Goal: Information Seeking & Learning: Learn about a topic

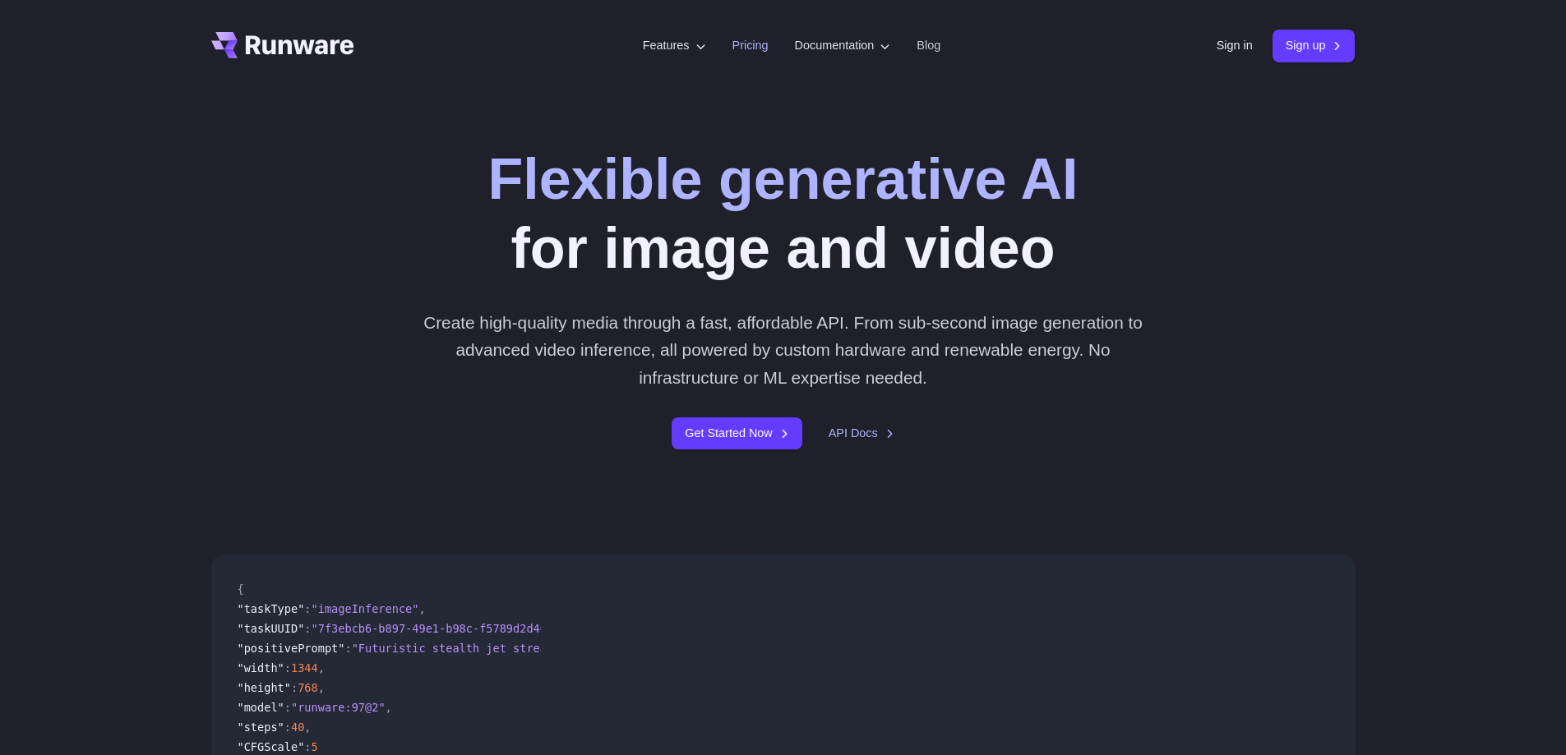
click at [741, 48] on link "Pricing" at bounding box center [750, 45] width 36 height 19
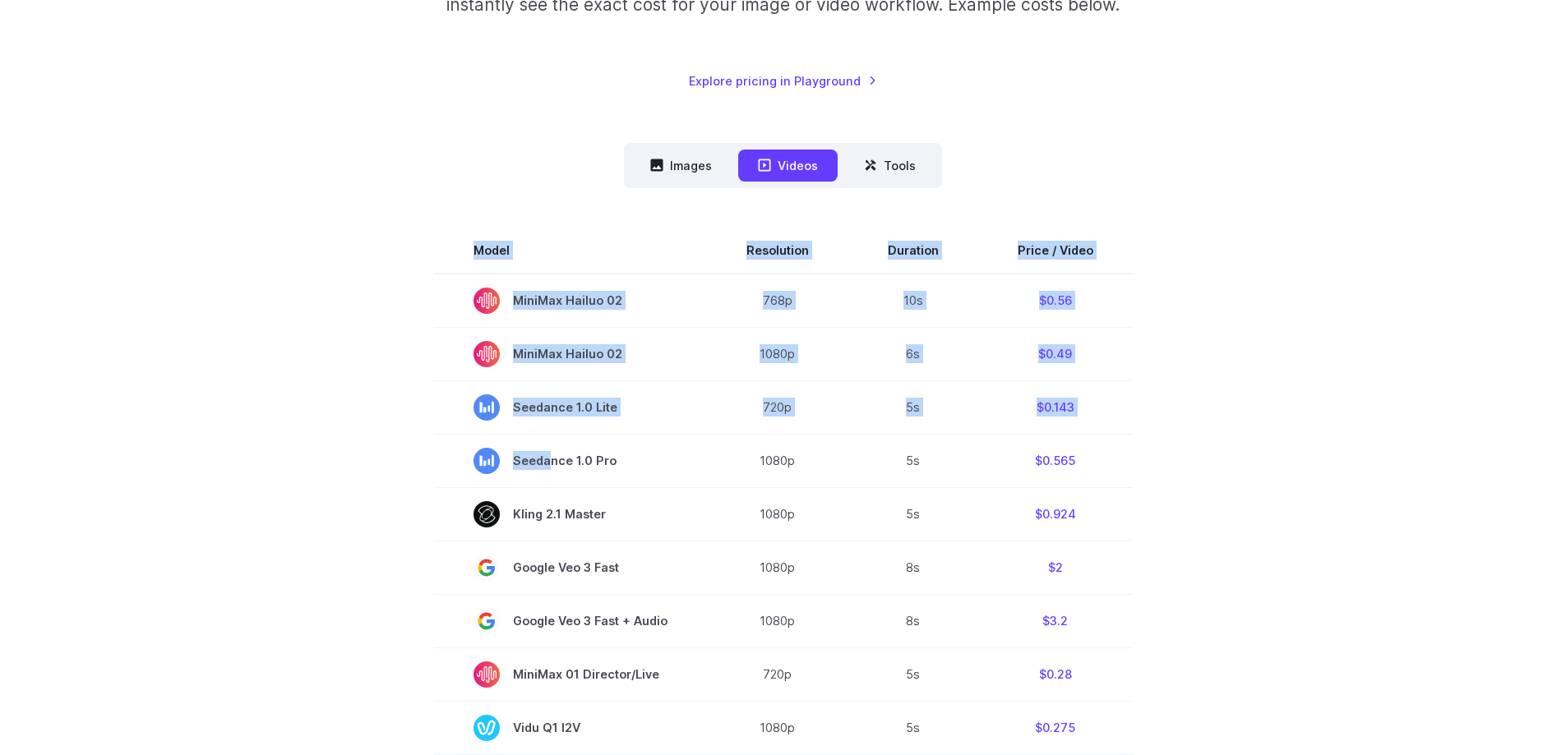
drag, startPoint x: 545, startPoint y: 456, endPoint x: 1217, endPoint y: 473, distance: 672.5
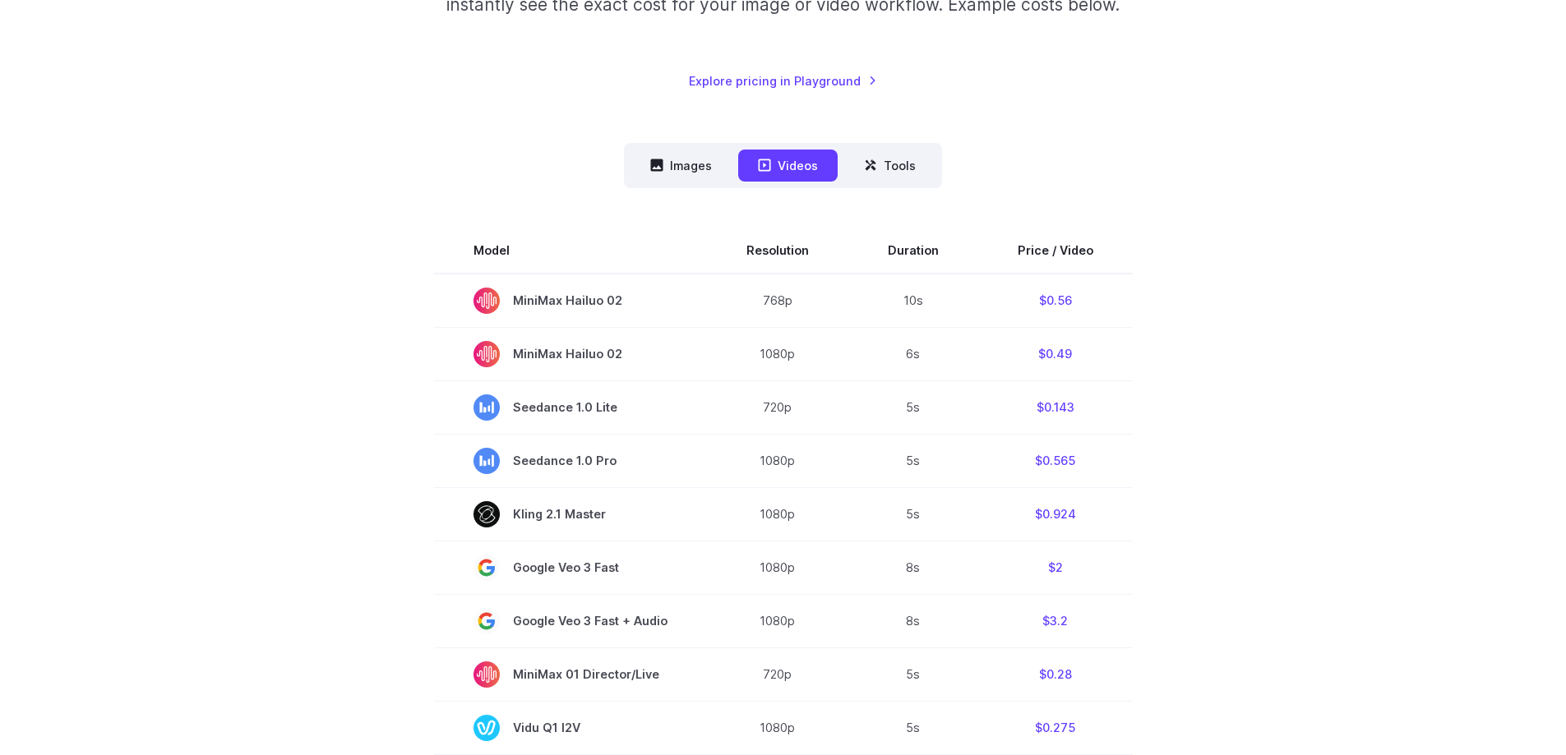
drag, startPoint x: 1148, startPoint y: 464, endPoint x: 1228, endPoint y: 468, distance: 79.8
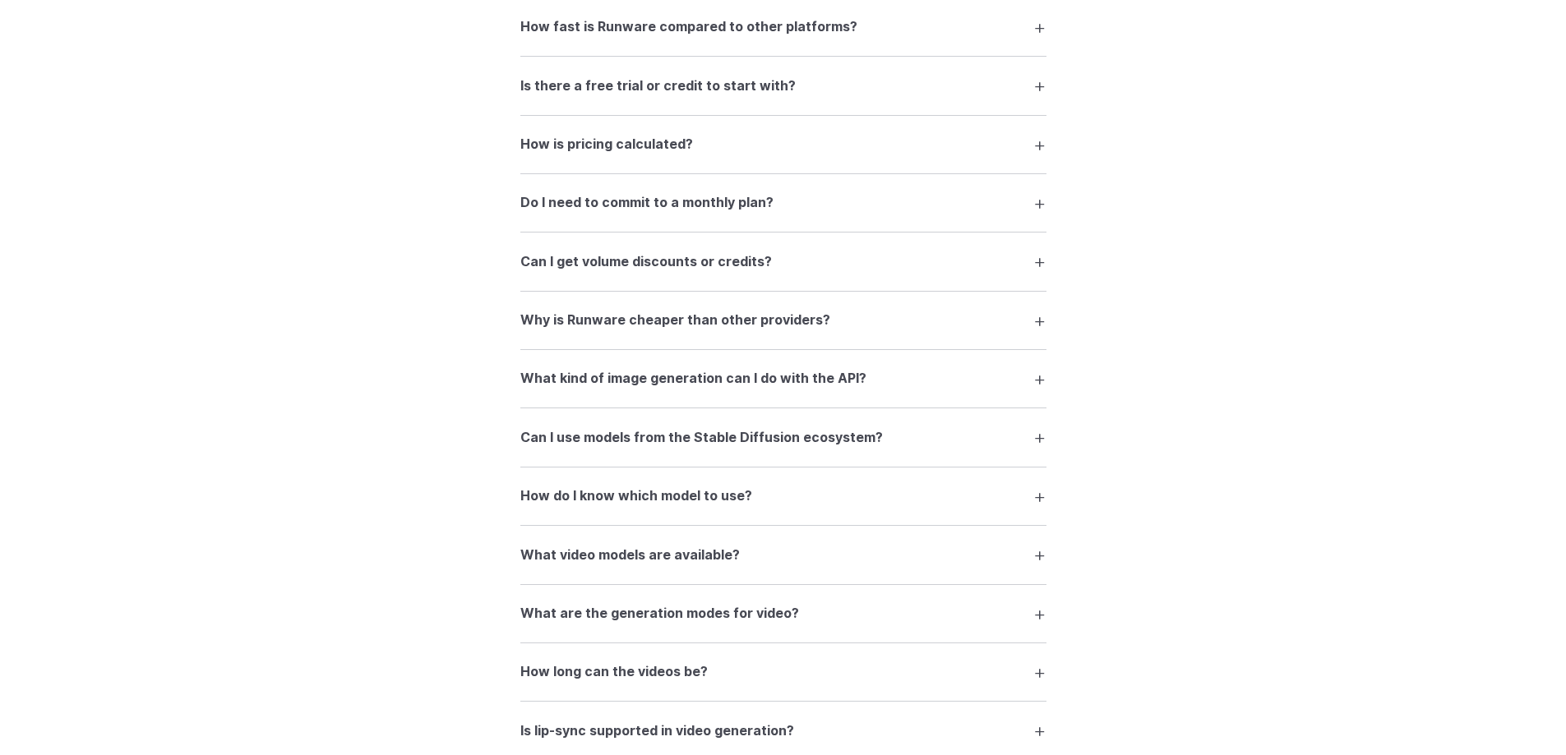
scroll to position [2794, 0]
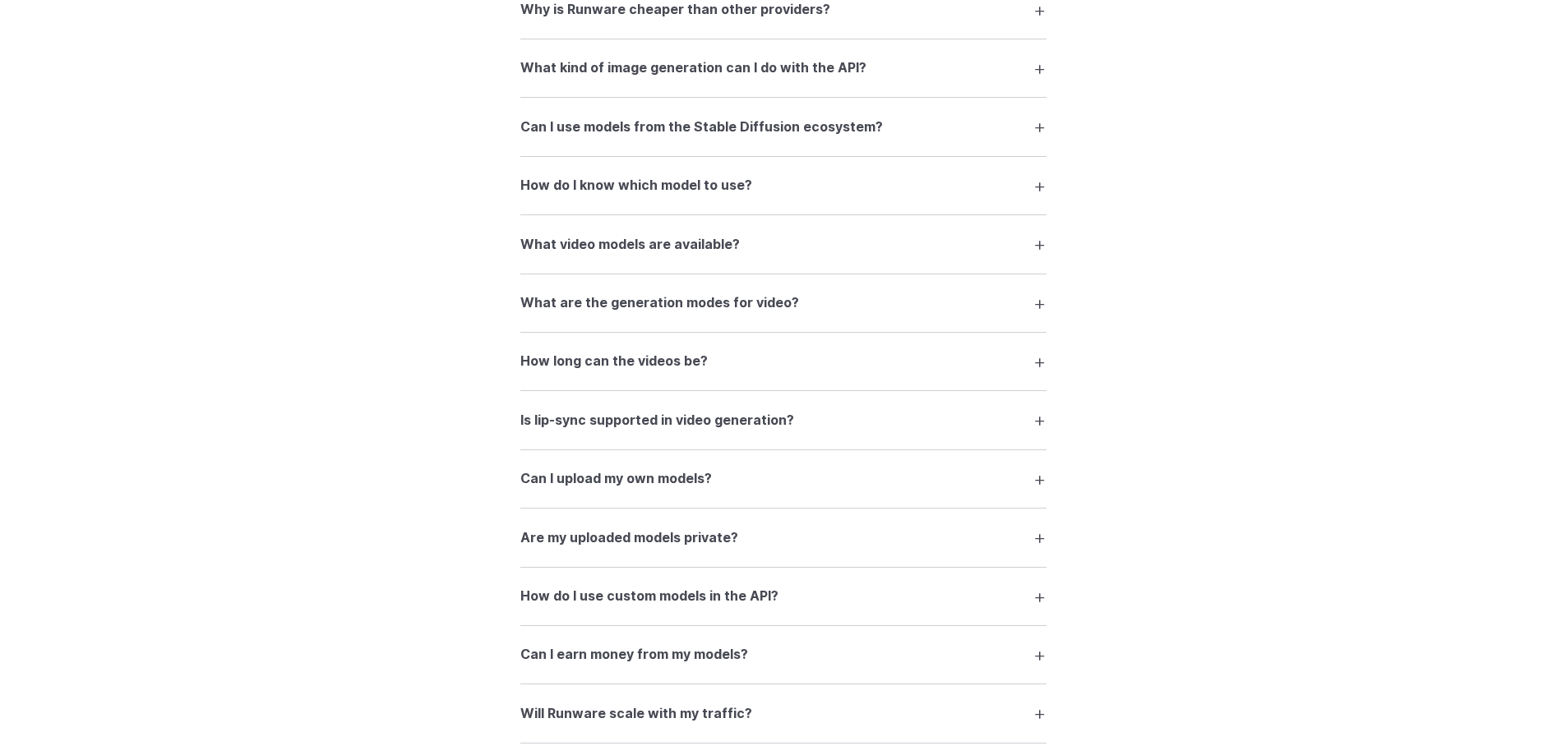
click at [1276, 520] on div "FAQ What is Runware and what can I do with it? Runware is a high-performance AI…" at bounding box center [784, 187] width 1184 height 1348
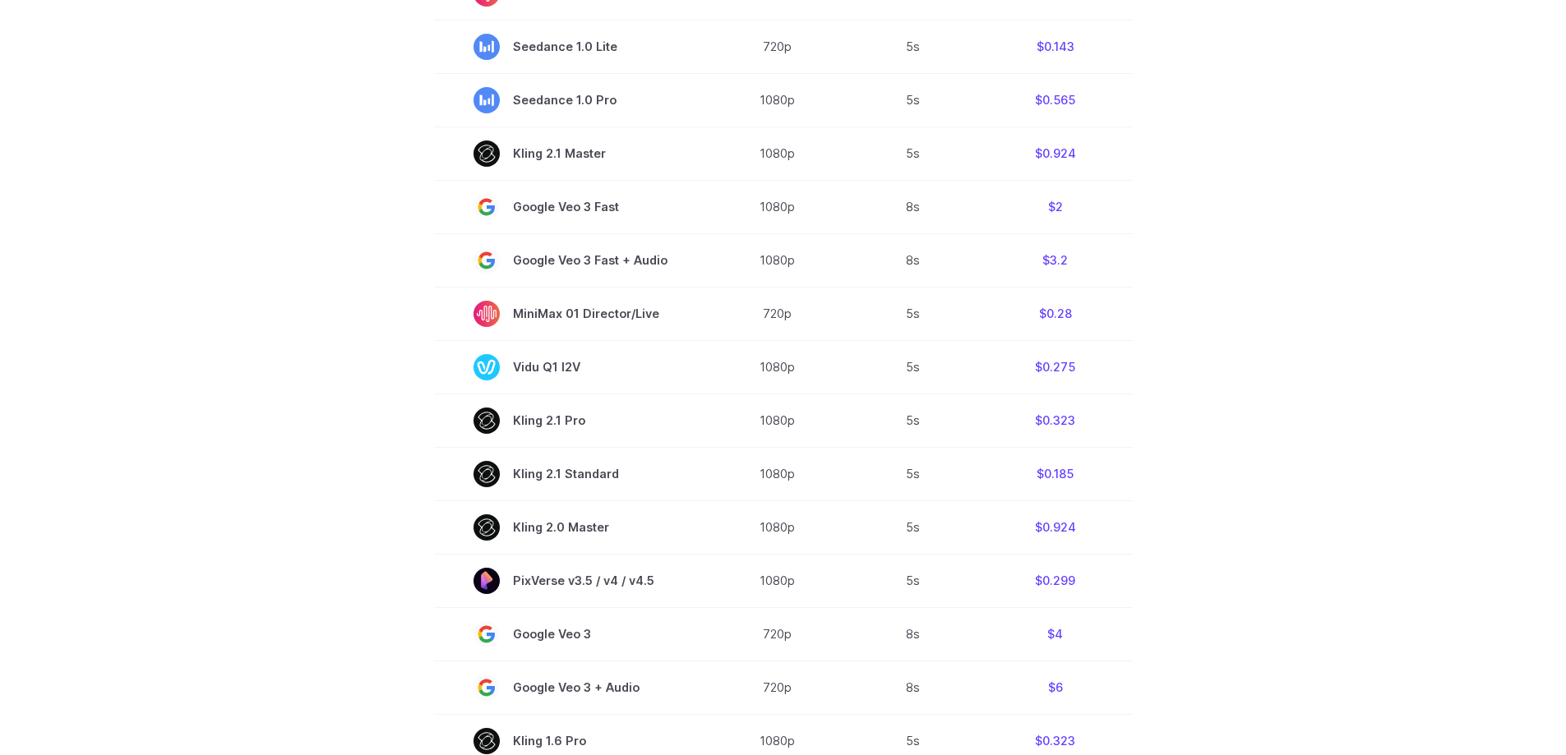
scroll to position [0, 0]
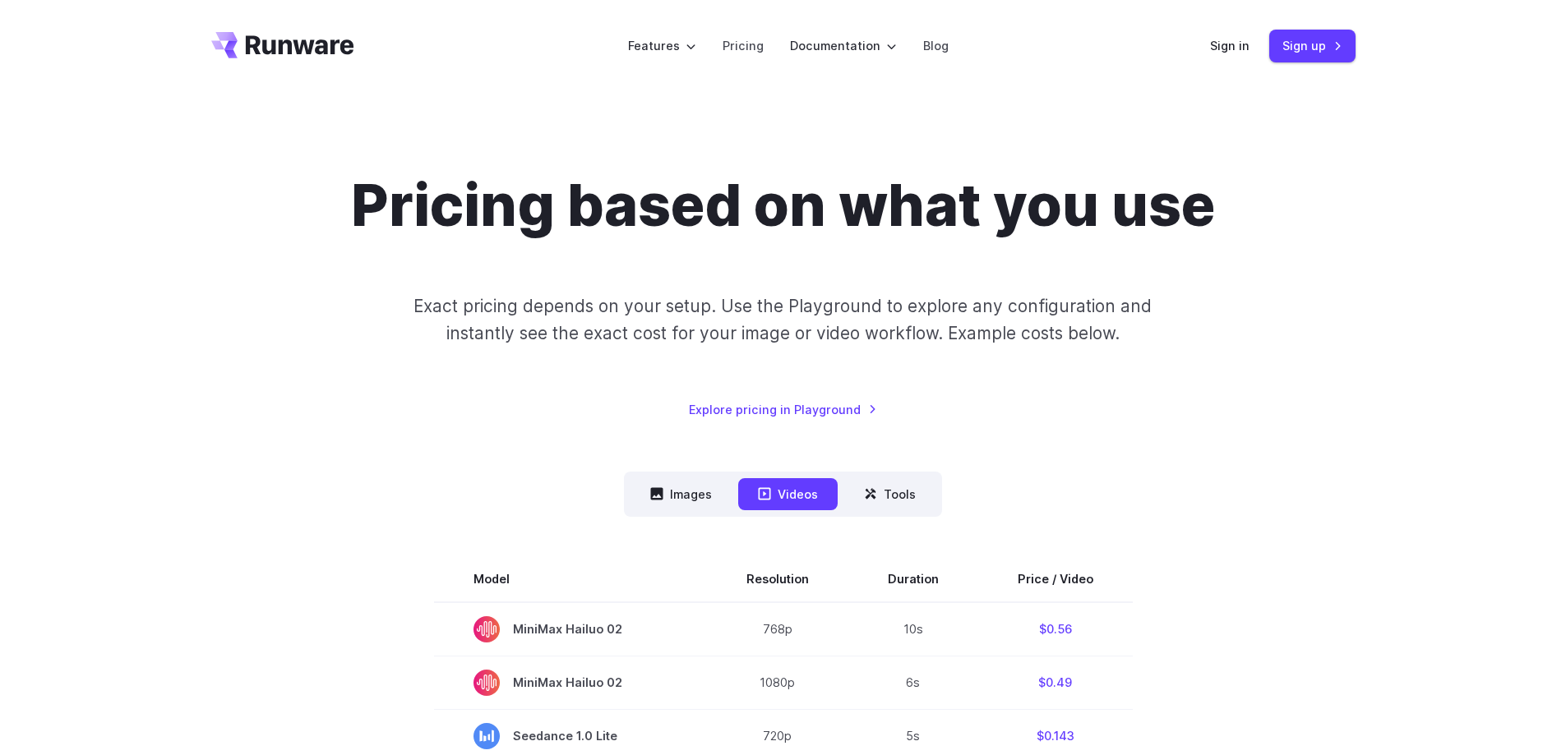
drag, startPoint x: 1232, startPoint y: 324, endPoint x: 1122, endPoint y: 52, distance: 293.5
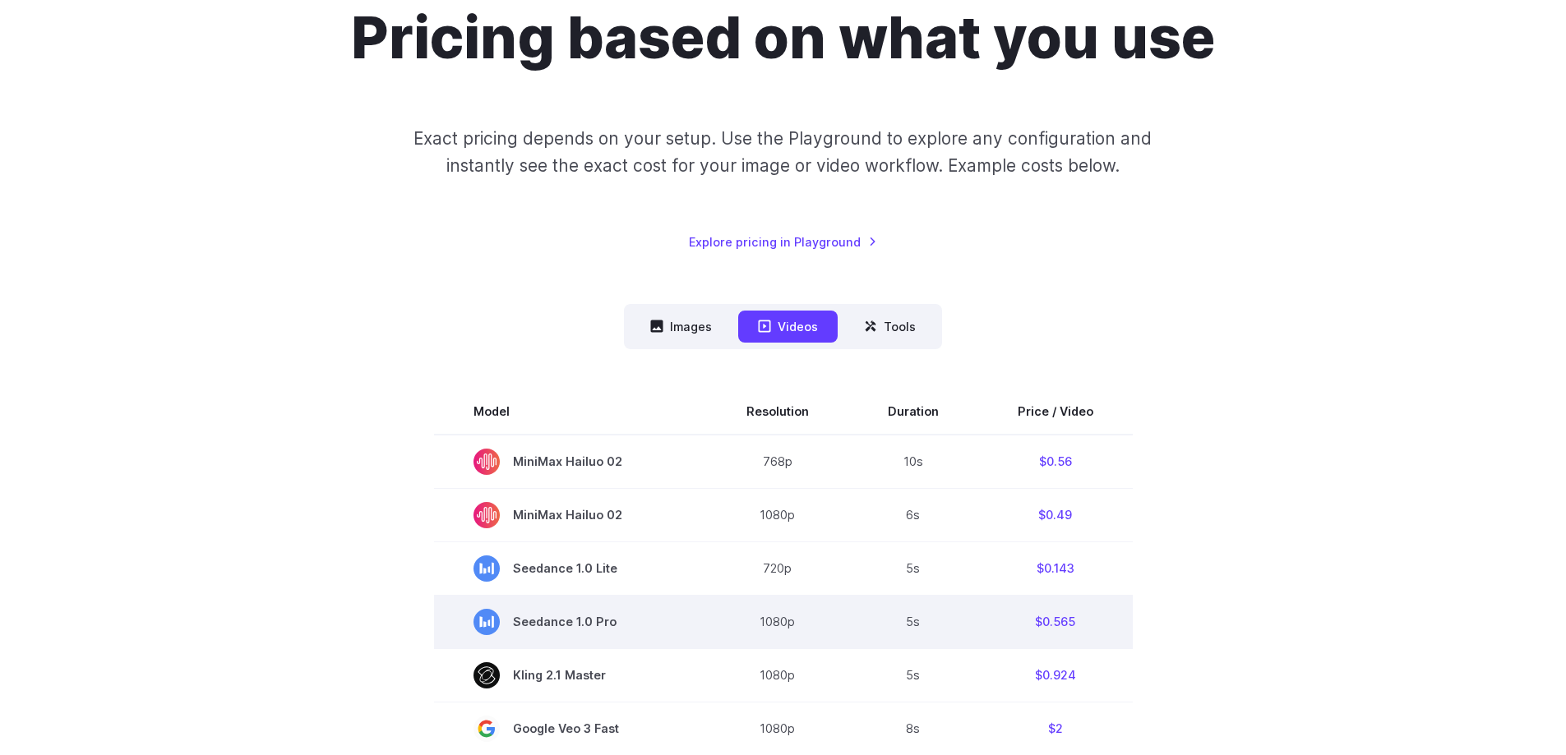
scroll to position [411, 0]
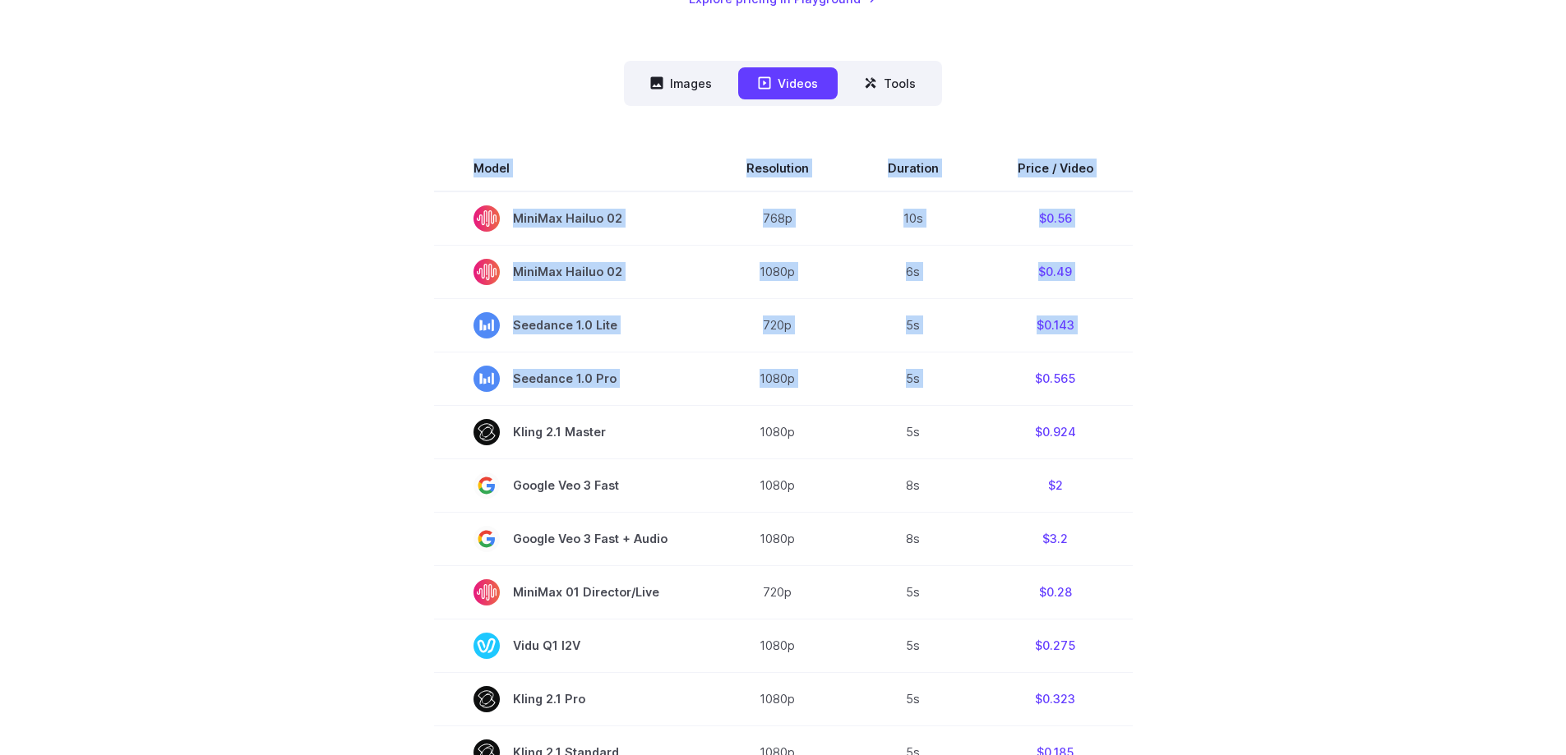
drag, startPoint x: 1027, startPoint y: 378, endPoint x: 1134, endPoint y: 383, distance: 107.0
click at [1134, 383] on section "Model Resolution Duration Price / Video MiniMax Hailuo 02 768p 10s $0.56 MiniMa…" at bounding box center [783, 702] width 1144 height 1114
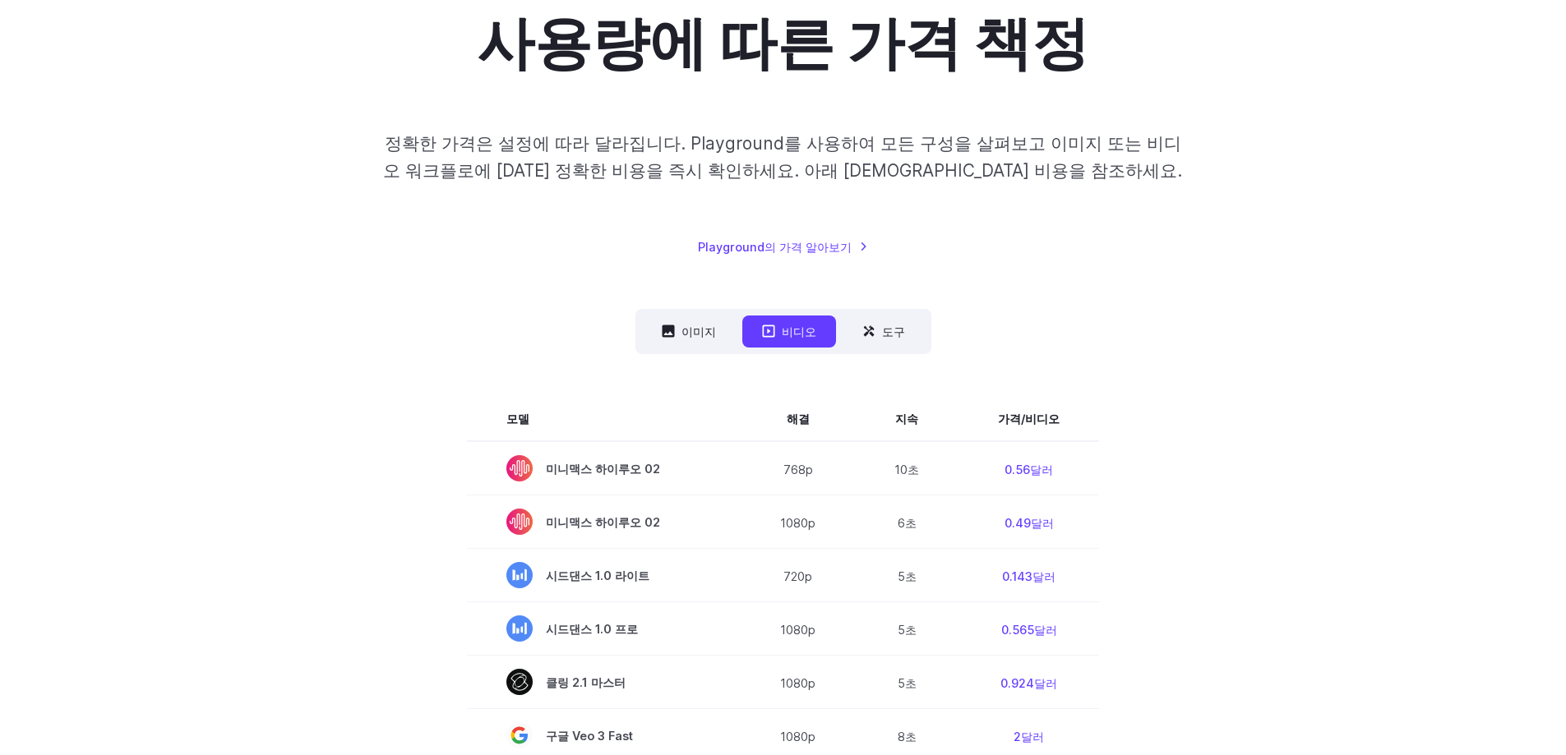
scroll to position [164, 0]
click at [705, 326] on font "이미지" at bounding box center [698, 330] width 35 height 14
click at [690, 325] on font "이미지" at bounding box center [698, 330] width 35 height 14
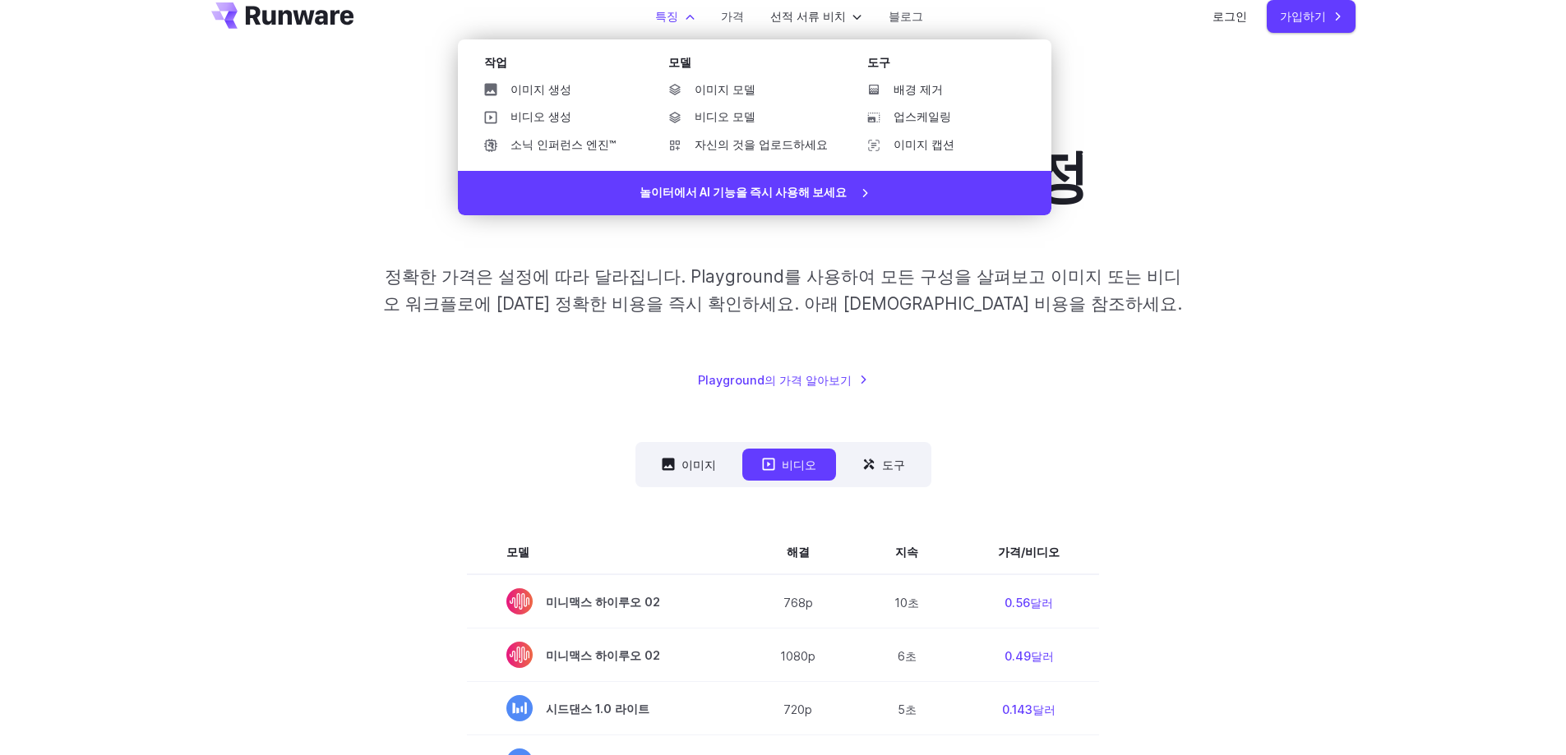
scroll to position [0, 0]
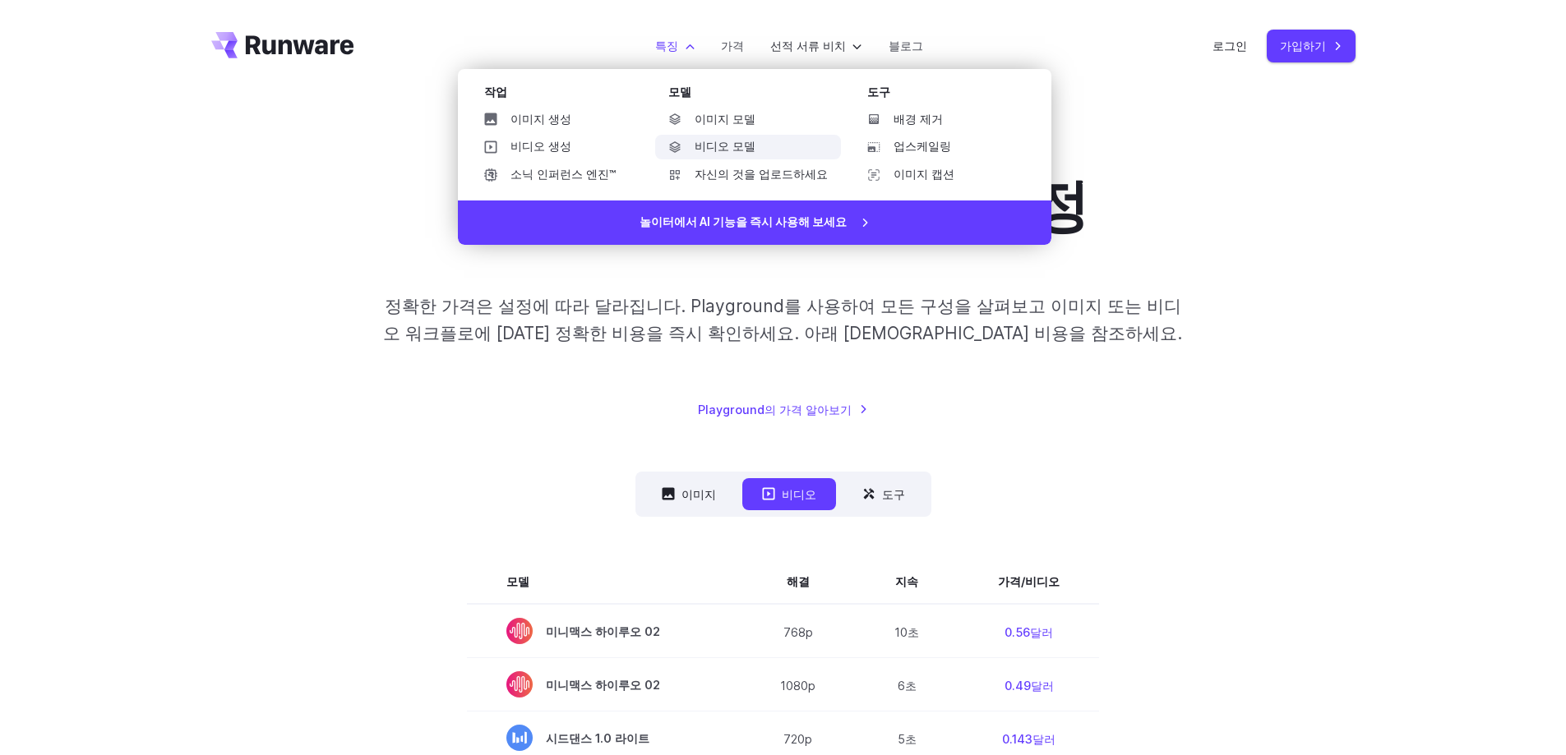
click at [735, 142] on font "비디오 모델" at bounding box center [724, 146] width 61 height 13
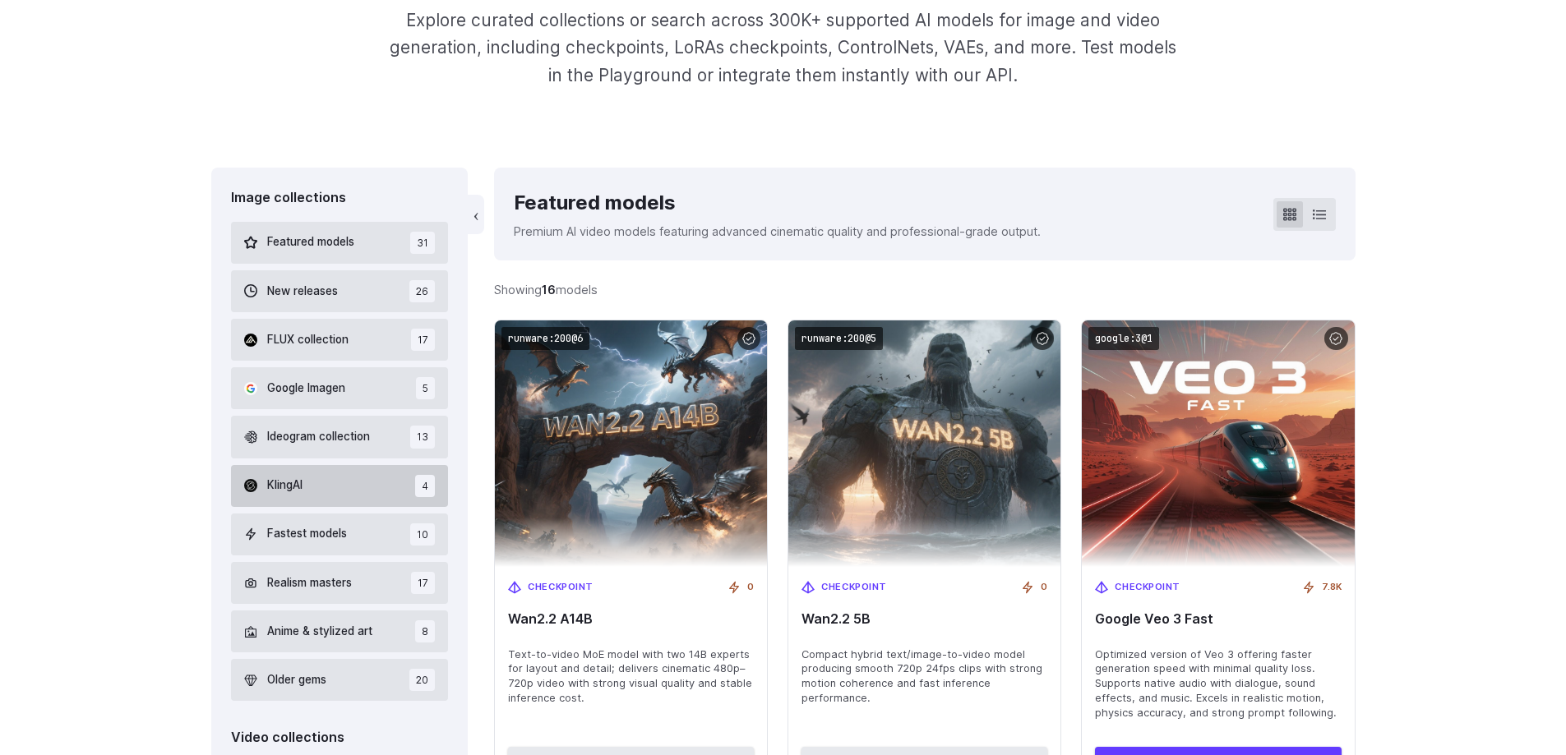
click at [327, 492] on button "KlingAI 4" at bounding box center [340, 486] width 218 height 42
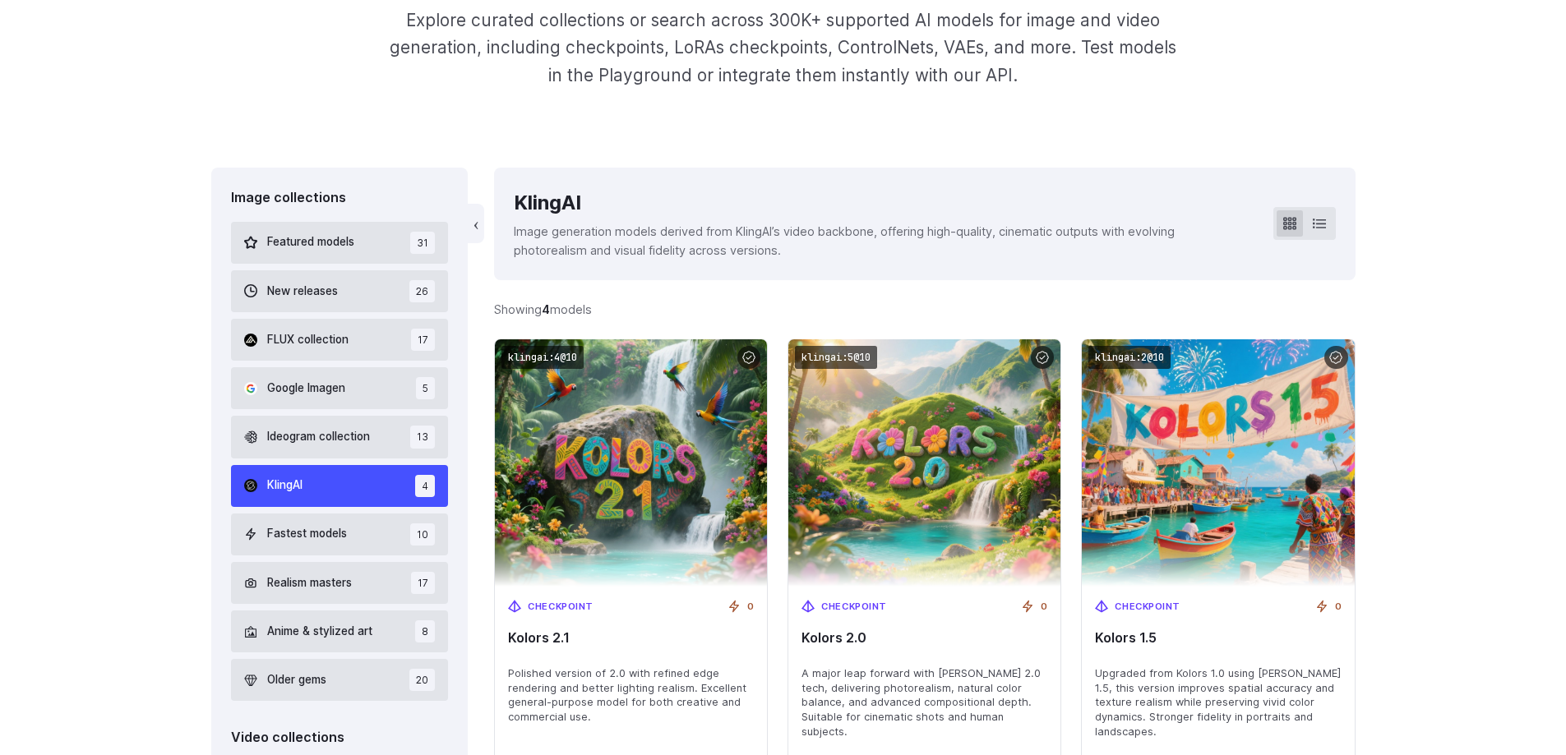
scroll to position [392, 0]
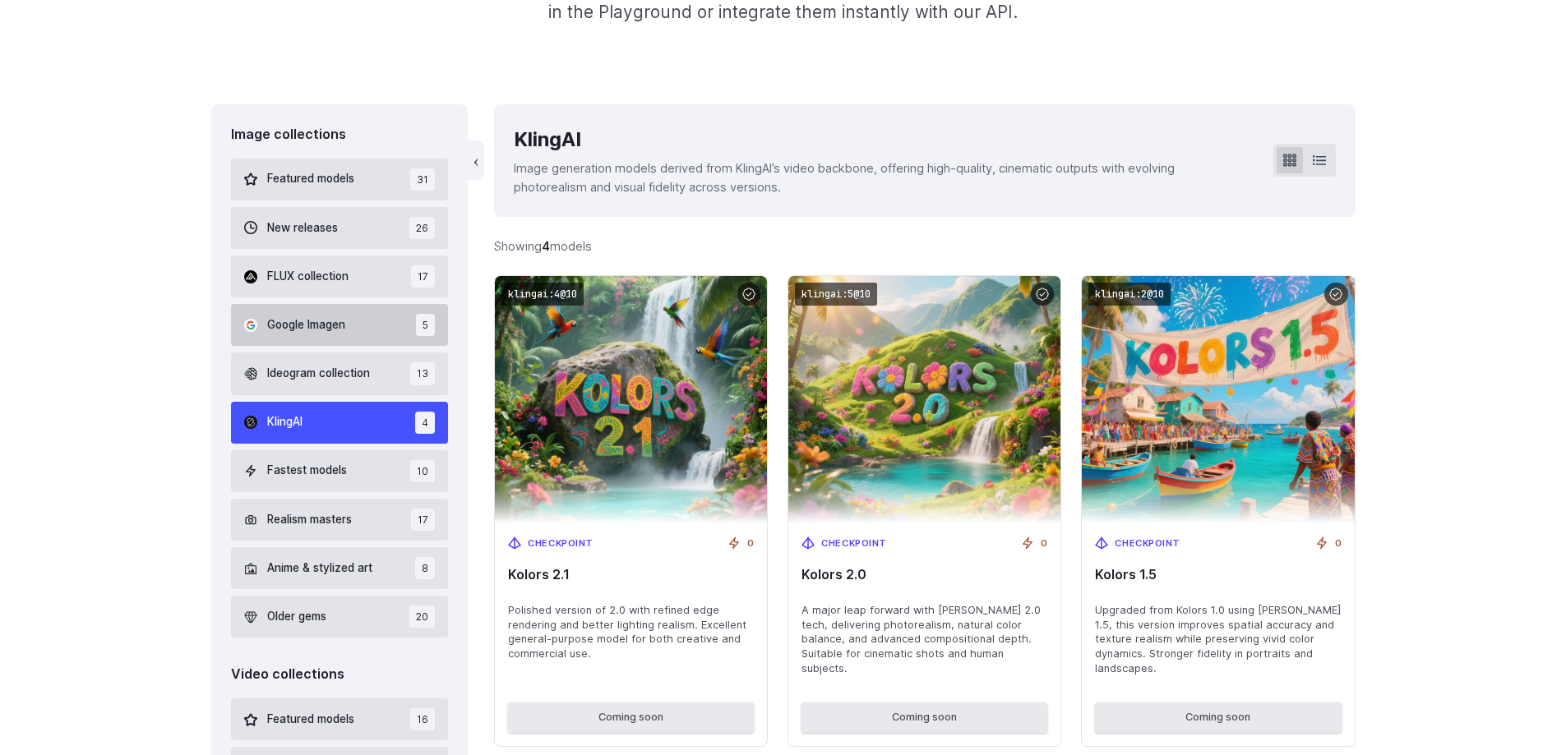
click at [325, 321] on span "Google Imagen" at bounding box center [306, 325] width 78 height 18
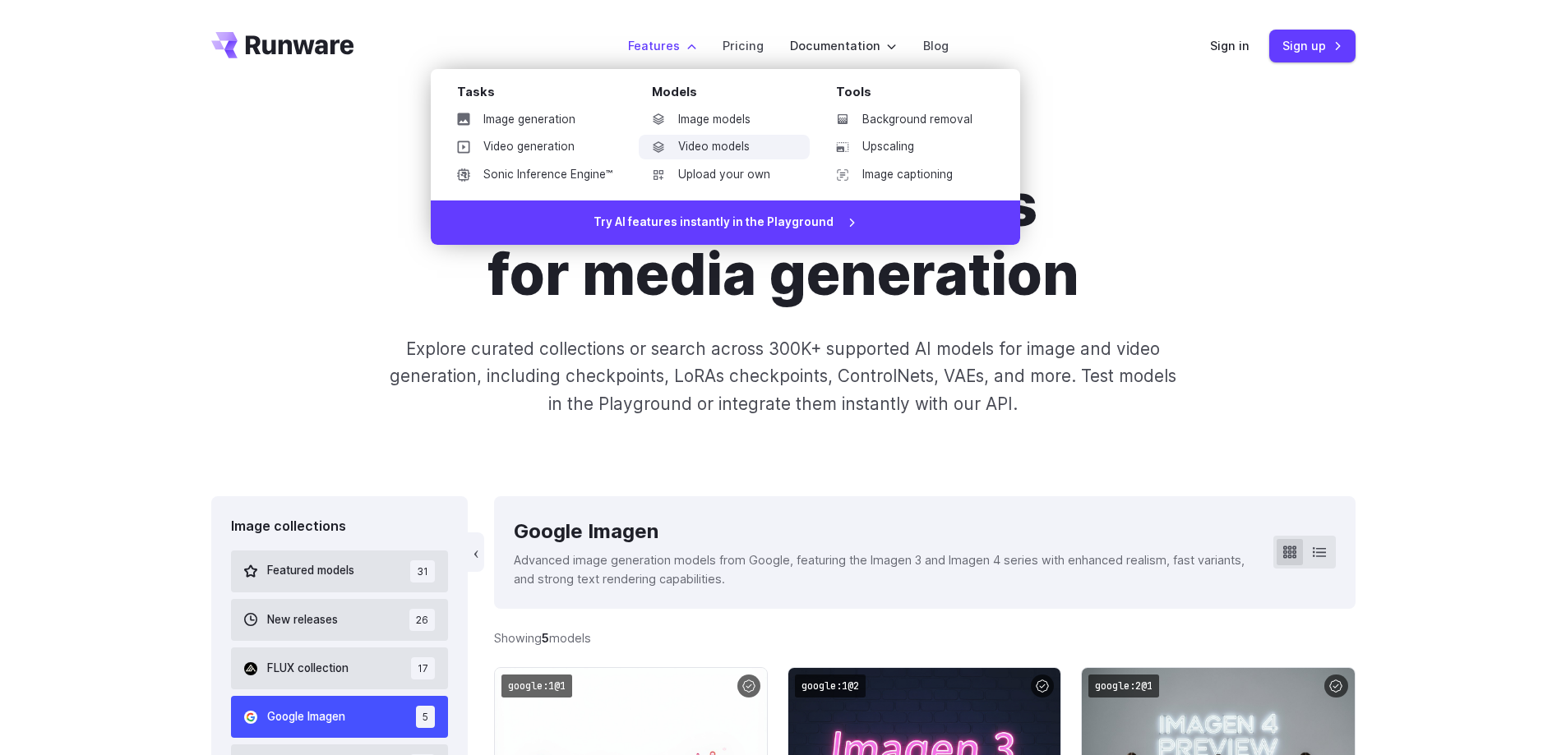
click at [718, 147] on link "Video models" at bounding box center [724, 147] width 171 height 25
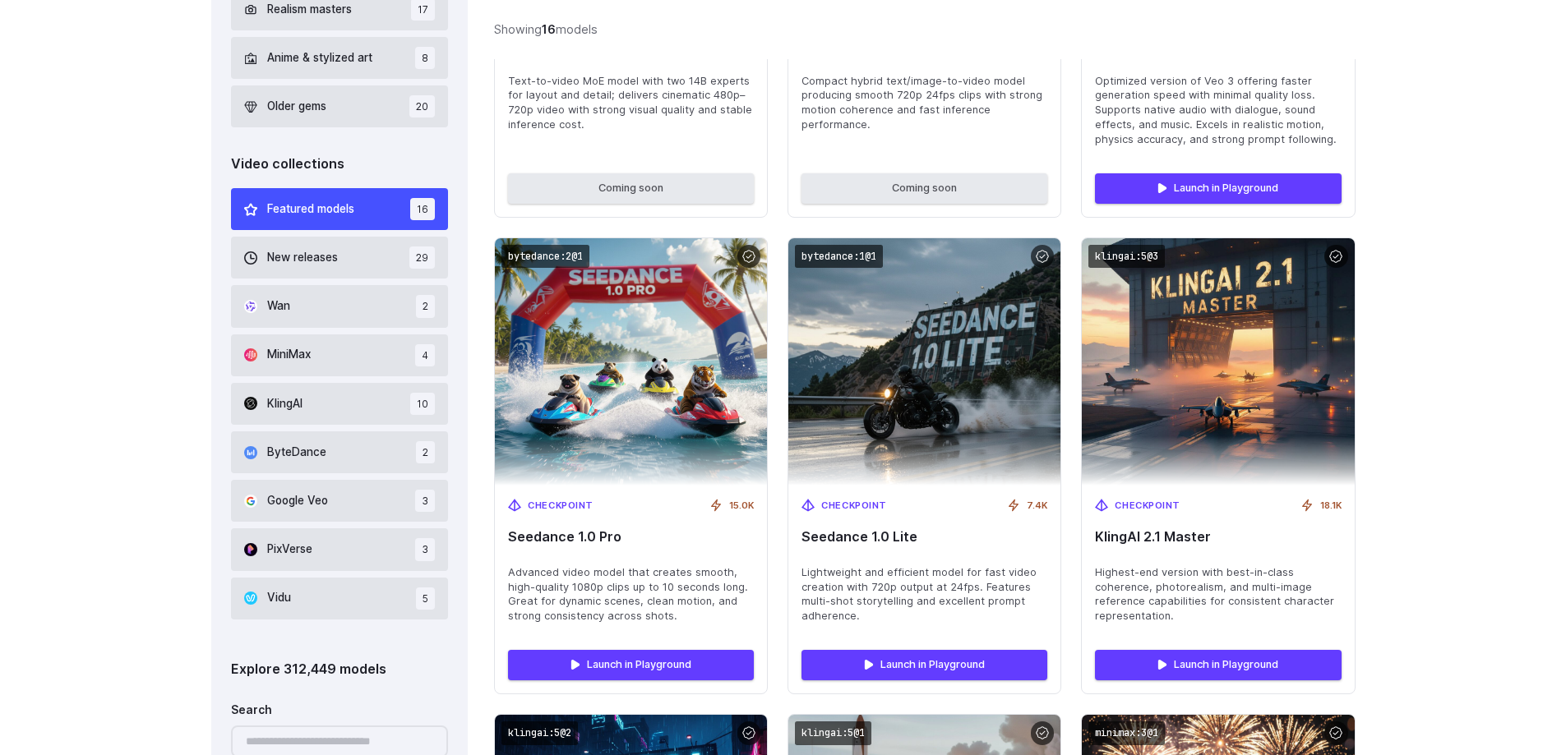
scroll to position [904, 0]
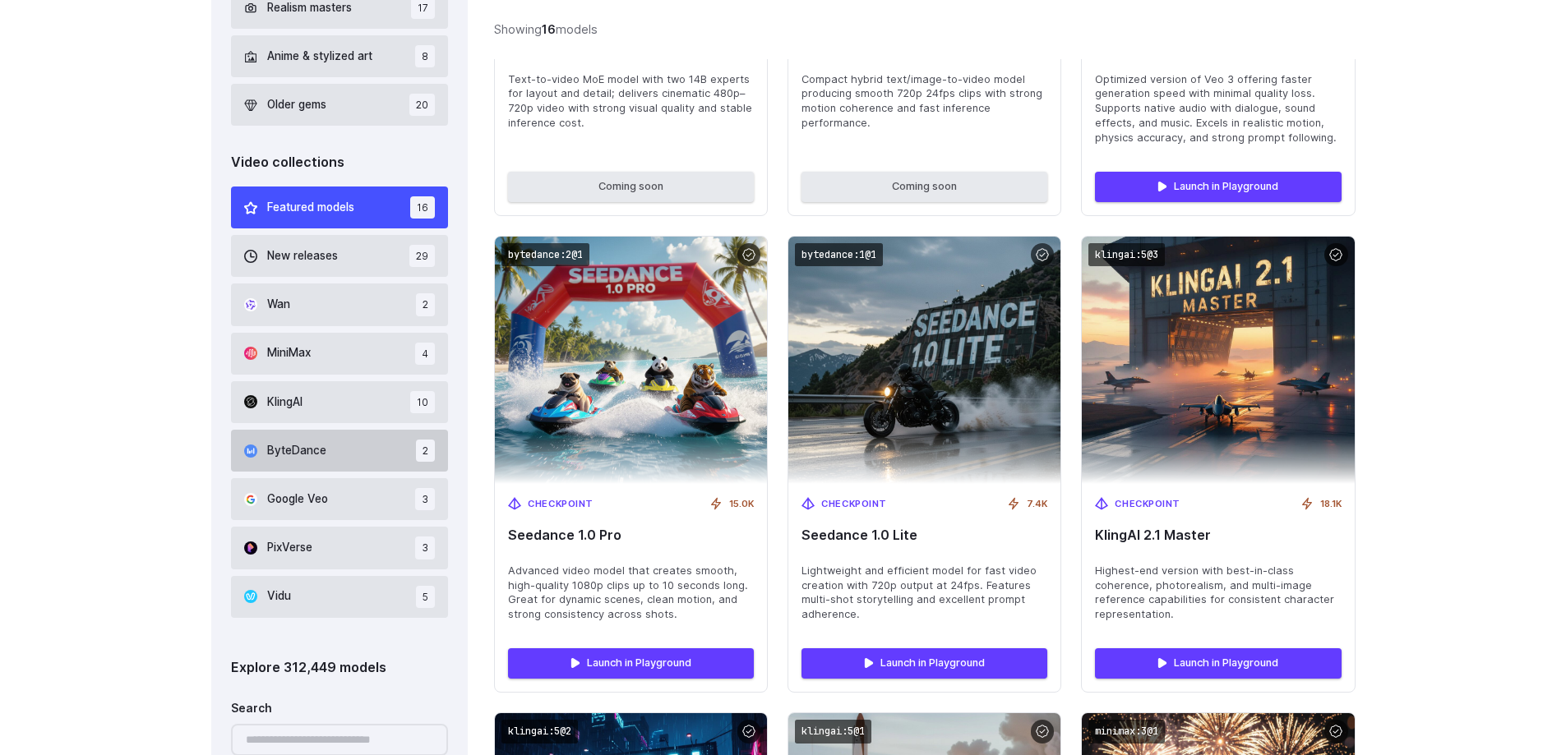
click at [314, 459] on span "ByteDance" at bounding box center [296, 451] width 59 height 18
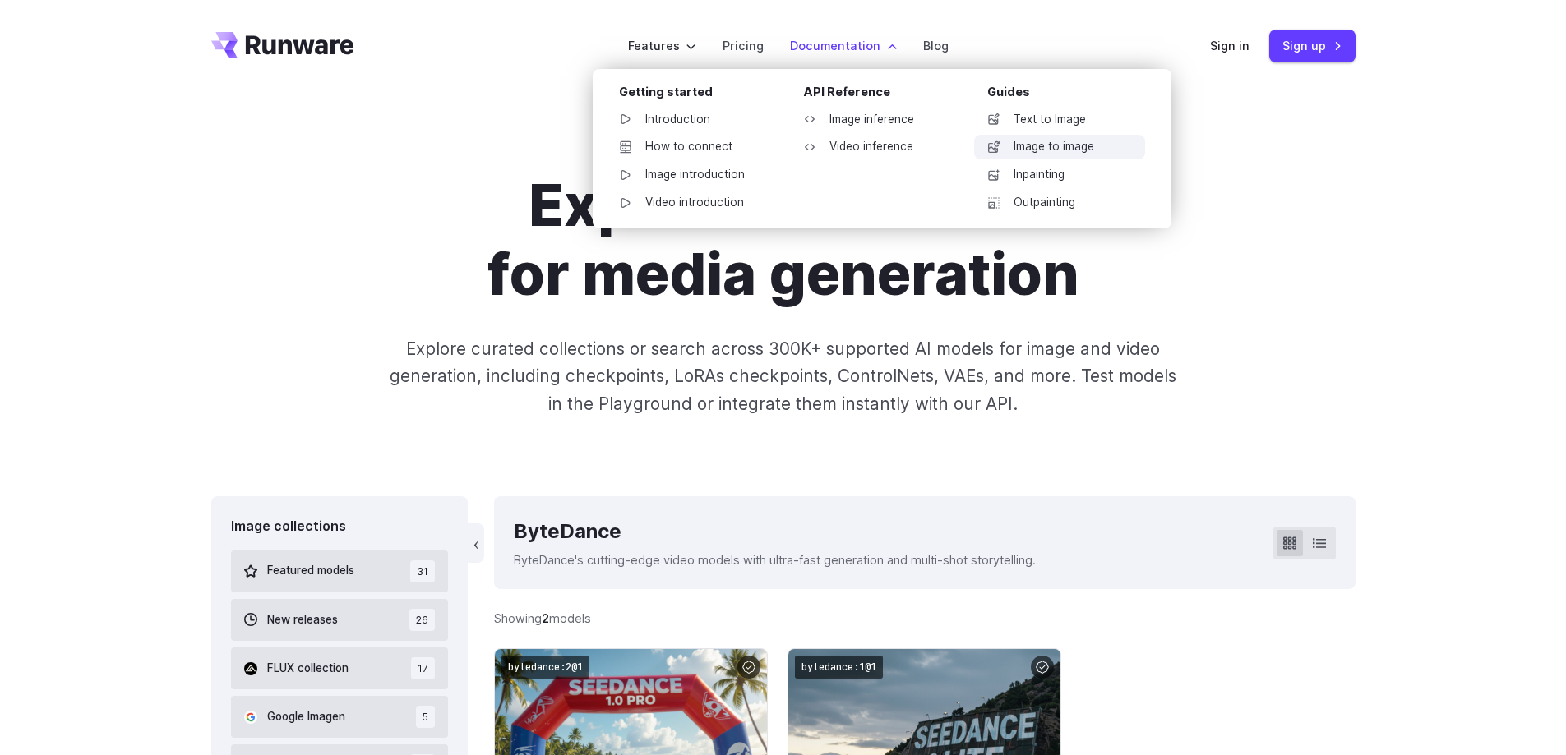
click at [1054, 145] on link "Image to image" at bounding box center [1059, 147] width 171 height 25
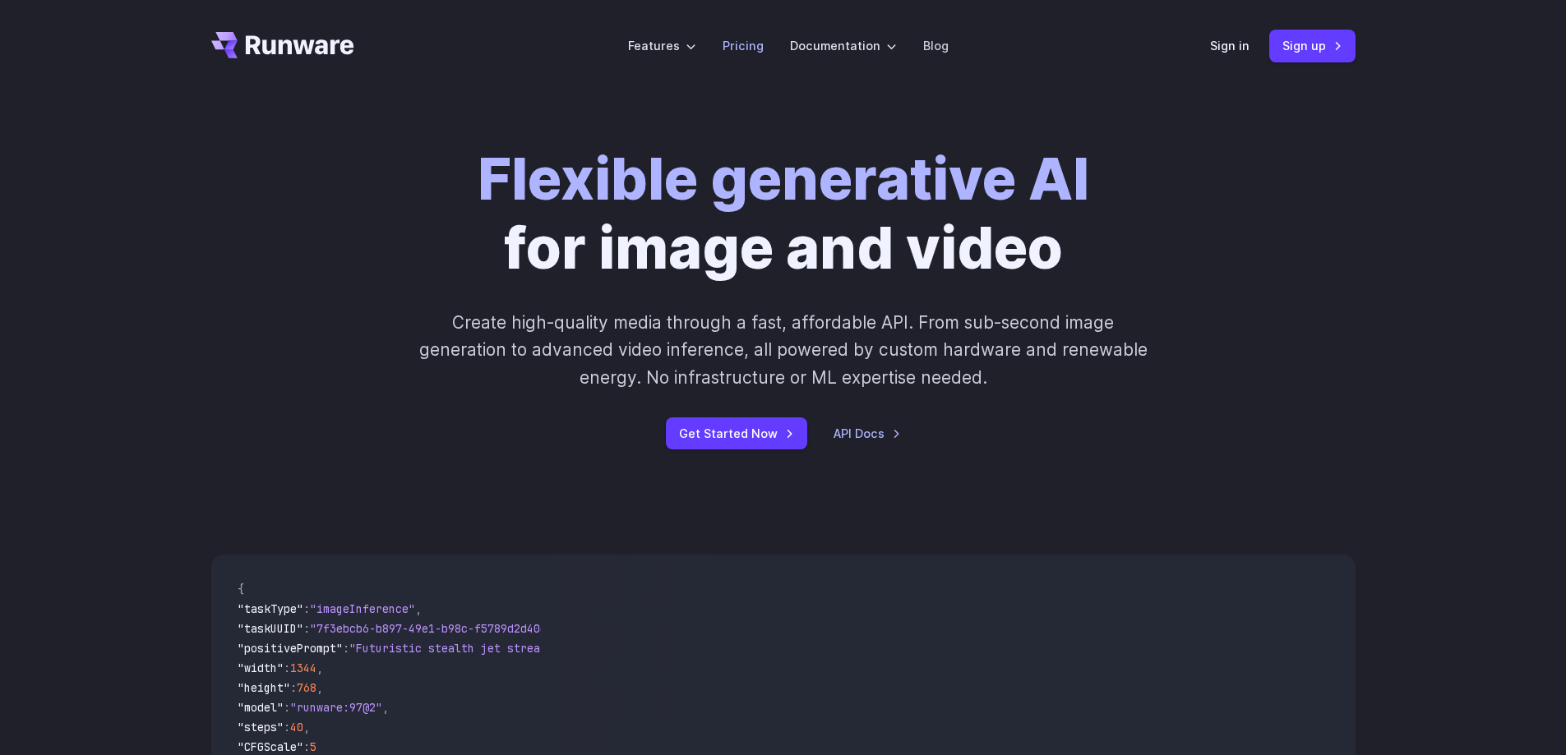
click at [745, 48] on link "Pricing" at bounding box center [742, 45] width 41 height 19
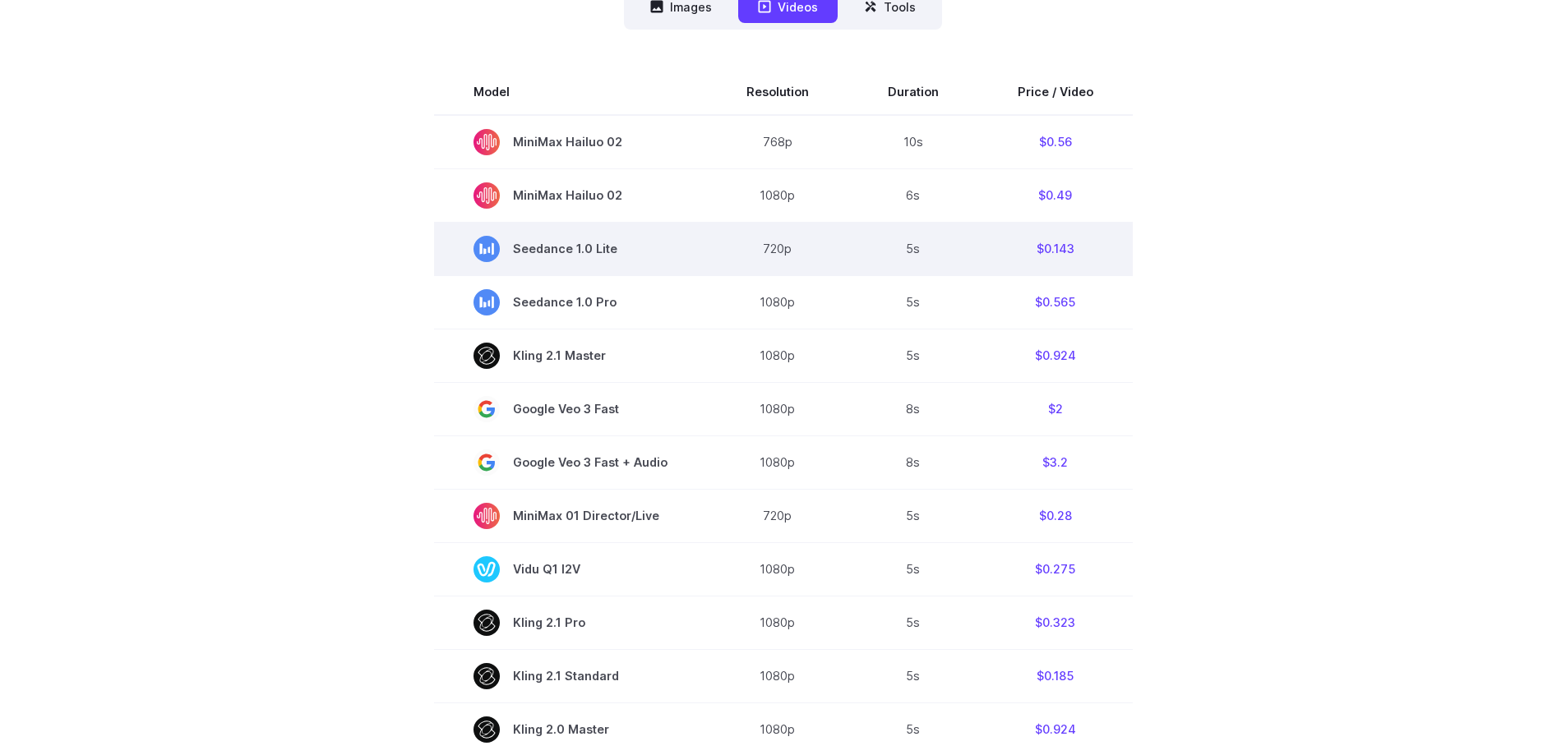
scroll to position [493, 0]
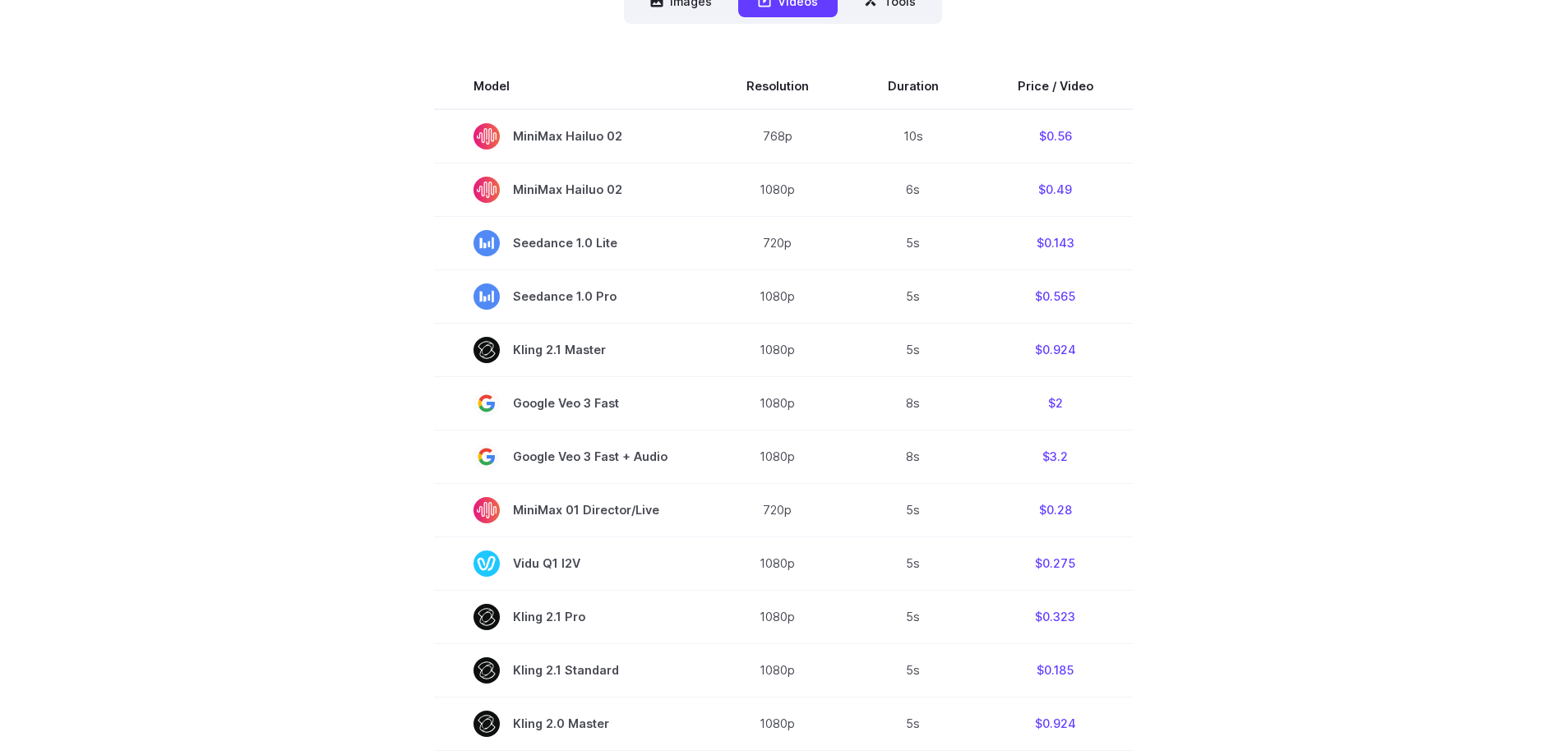
click at [1310, 371] on section "Model Resolution Duration Price / Video MiniMax Hailuo 02 768p 10s $0.56 MiniMa…" at bounding box center [783, 620] width 1144 height 1114
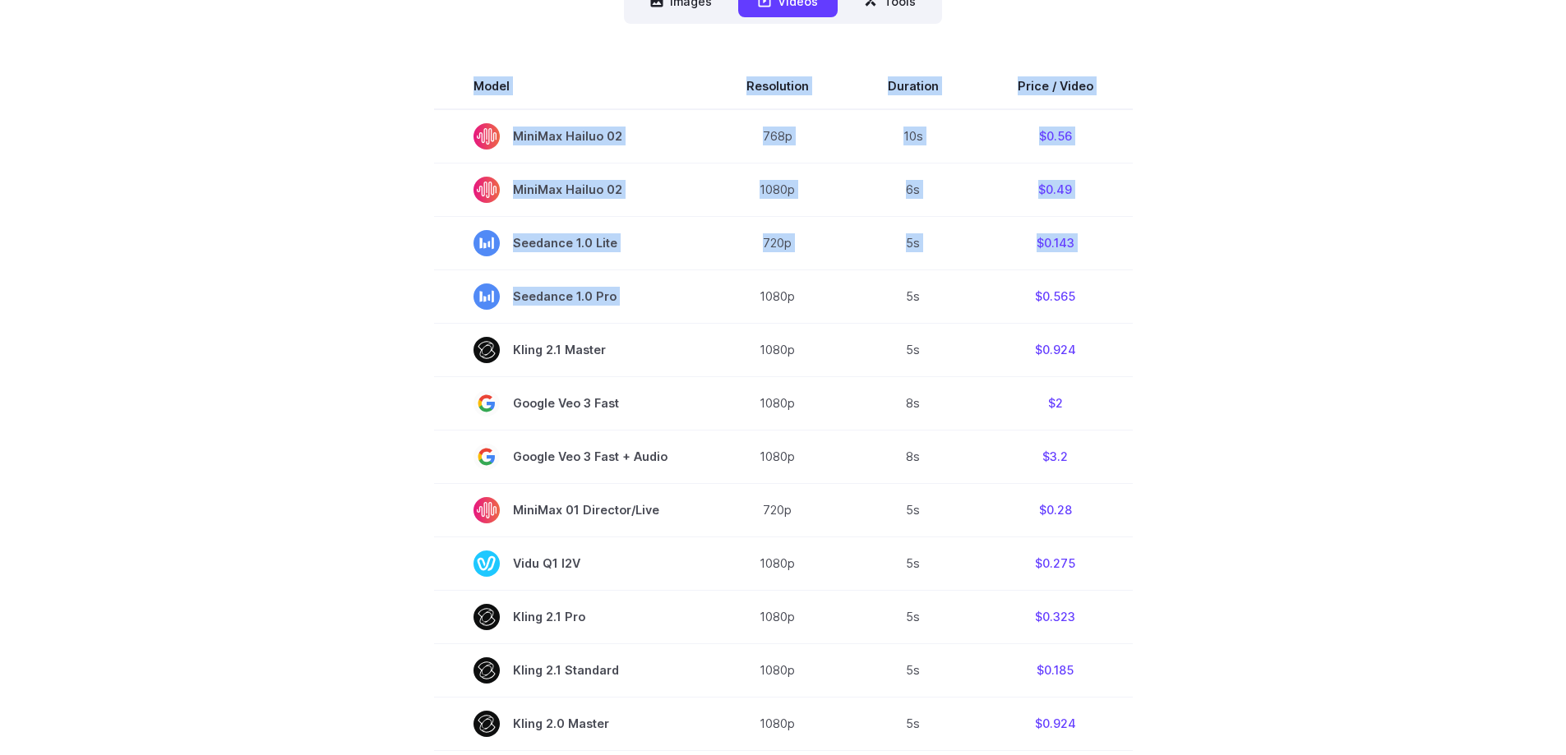
drag, startPoint x: 756, startPoint y: 295, endPoint x: 1177, endPoint y: 307, distance: 421.0
click at [1177, 307] on section "Model Resolution Duration Price / Video MiniMax Hailuo 02 768p 10s $0.56 MiniMa…" at bounding box center [783, 620] width 1144 height 1114
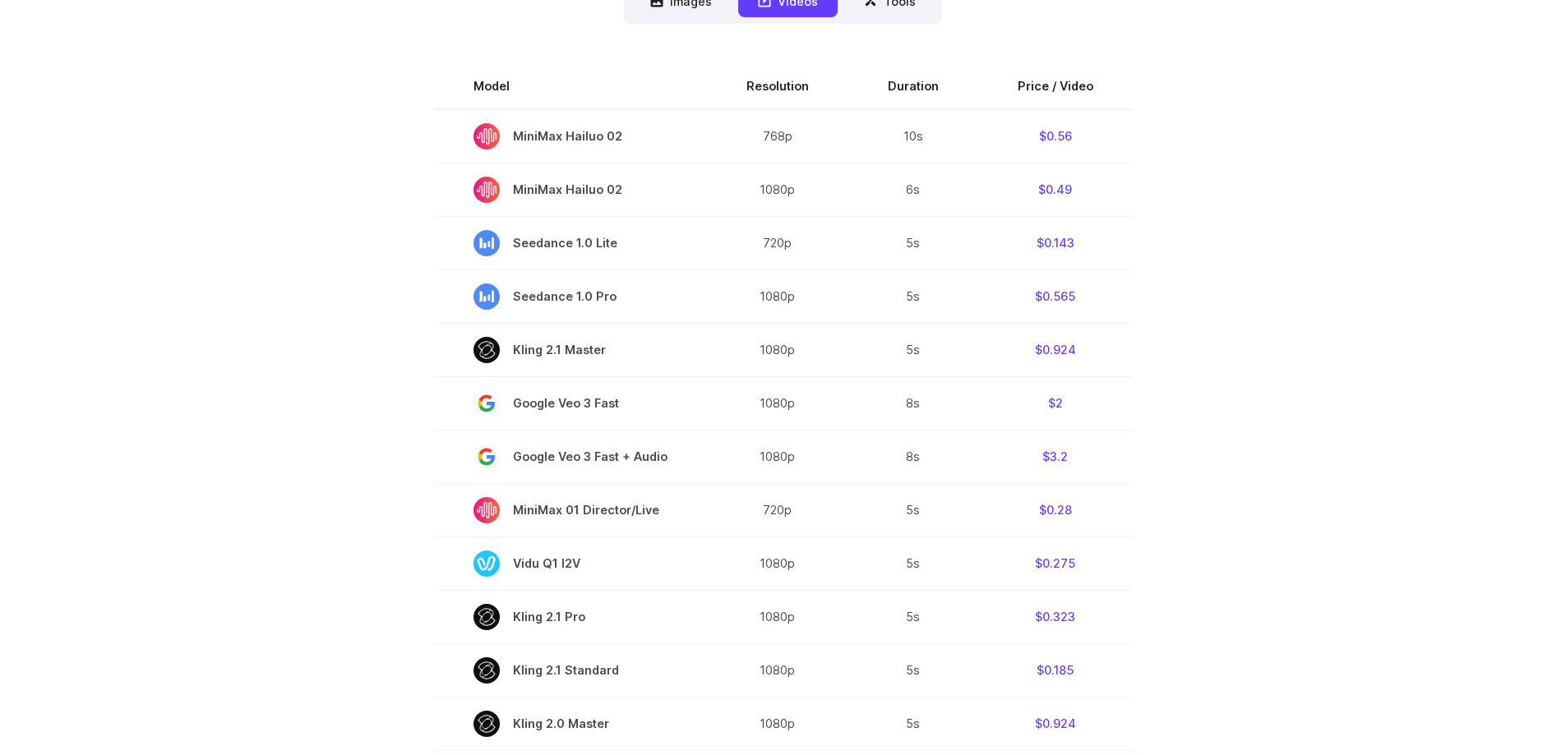
click at [1365, 314] on div "Pricing based on what you use Exact pricing depends on your setup. Use the Play…" at bounding box center [784, 464] width 1184 height 1573
drag, startPoint x: 870, startPoint y: 302, endPoint x: 1182, endPoint y: 311, distance: 311.6
click at [1123, 309] on tr "Seedance 1.0 Pro 1080p 5s $0.565" at bounding box center [783, 296] width 699 height 53
click at [1257, 311] on section "Model Resolution Duration Price / Video MiniMax Hailuo 02 768p 10s $0.56 MiniMa…" at bounding box center [783, 620] width 1144 height 1114
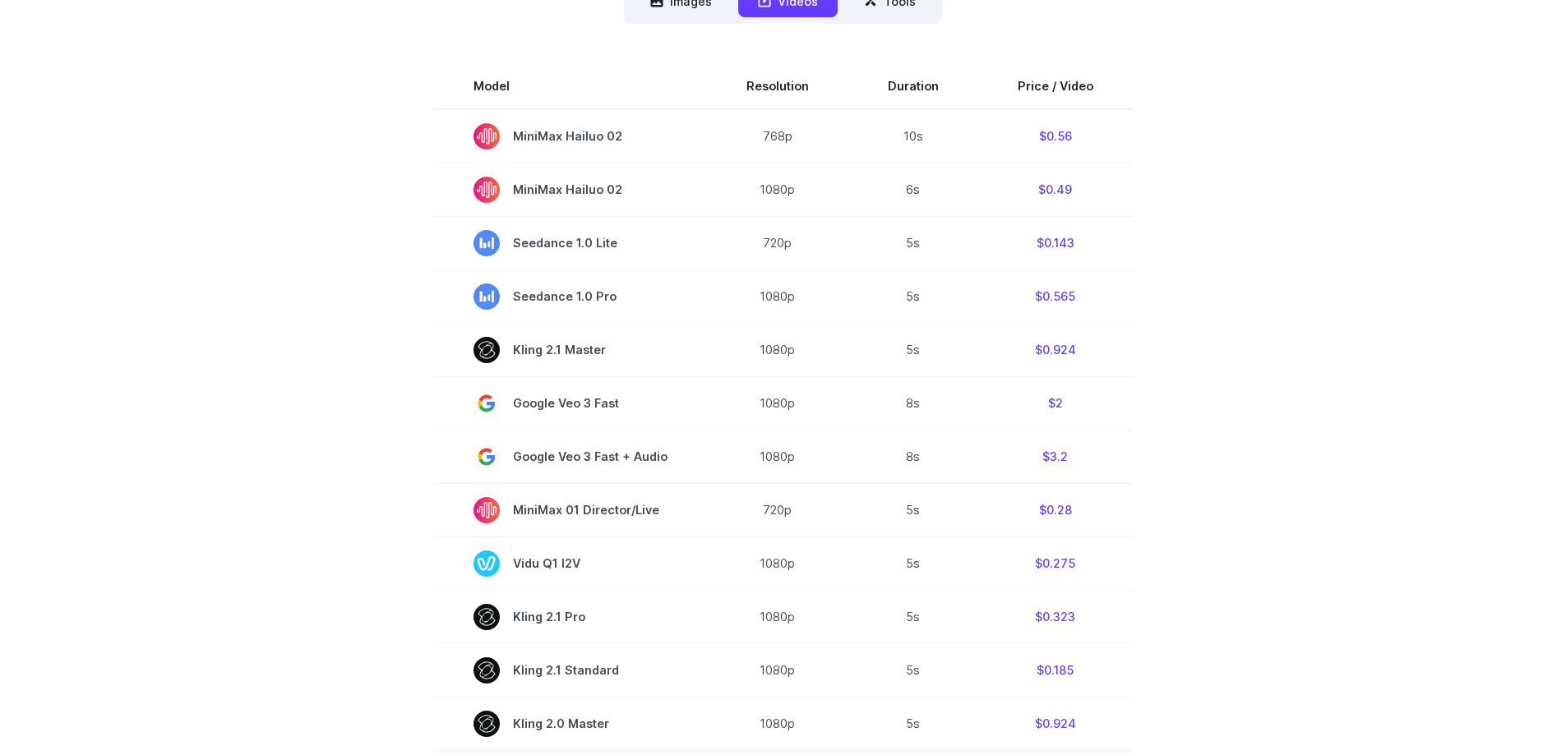
click at [1281, 279] on section "Model Resolution Duration Price / Video MiniMax Hailuo 02 768p 10s $0.56 MiniMa…" at bounding box center [783, 620] width 1144 height 1114
